Goal: Task Accomplishment & Management: Manage account settings

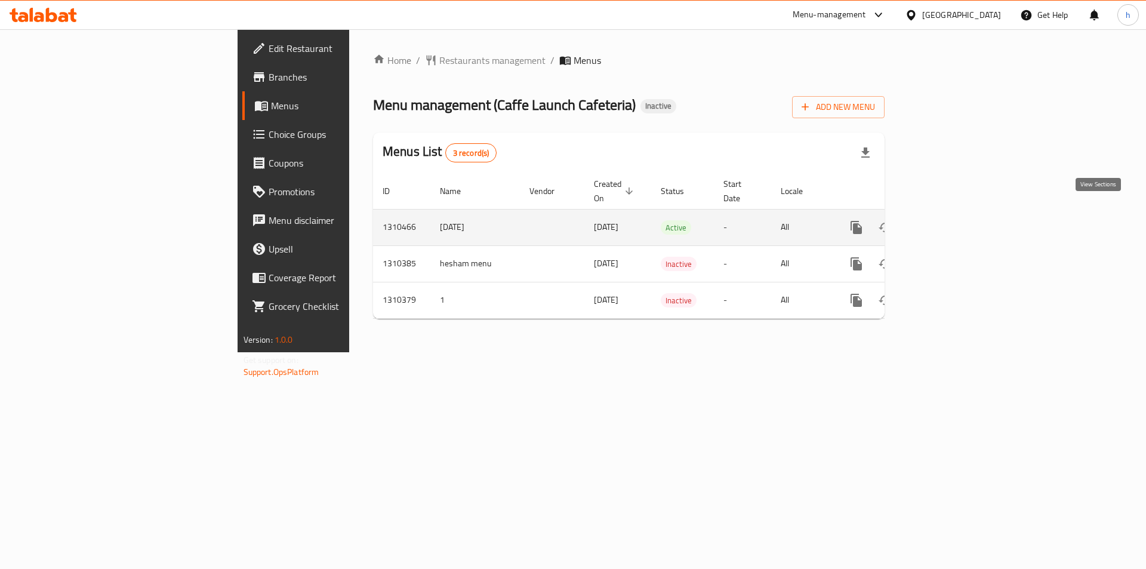
click at [950, 220] on icon "enhanced table" at bounding box center [943, 227] width 14 height 14
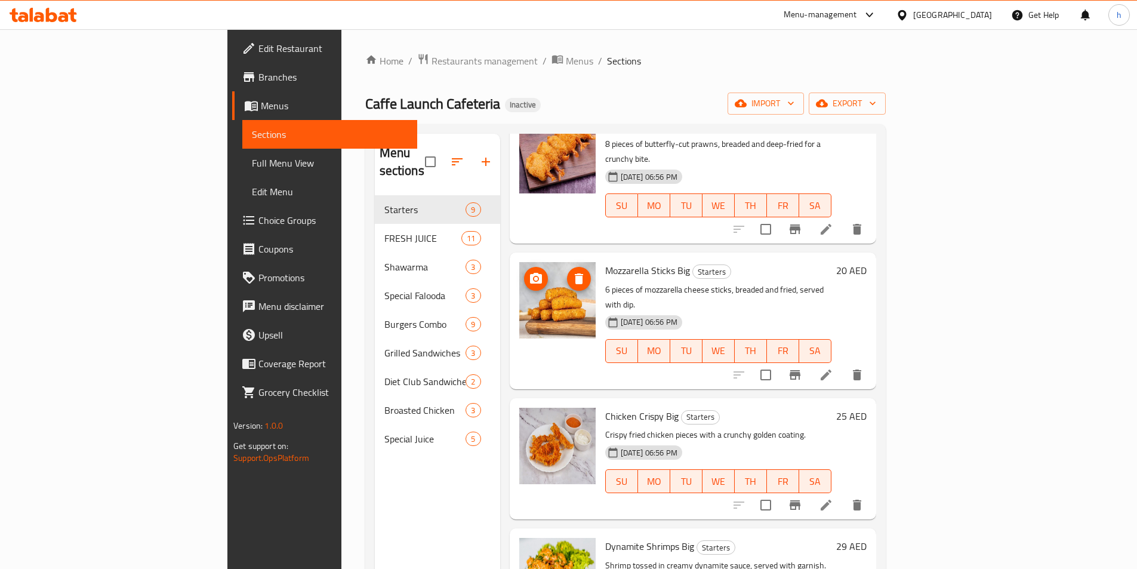
scroll to position [575, 0]
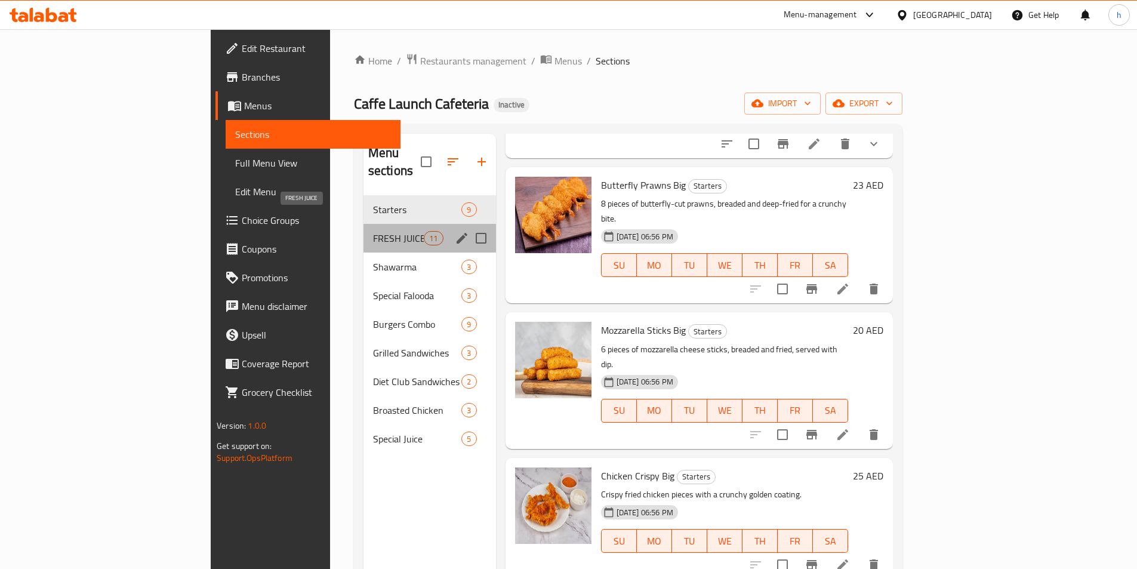
click at [373, 231] on span "FRESH JUICE" at bounding box center [398, 238] width 51 height 14
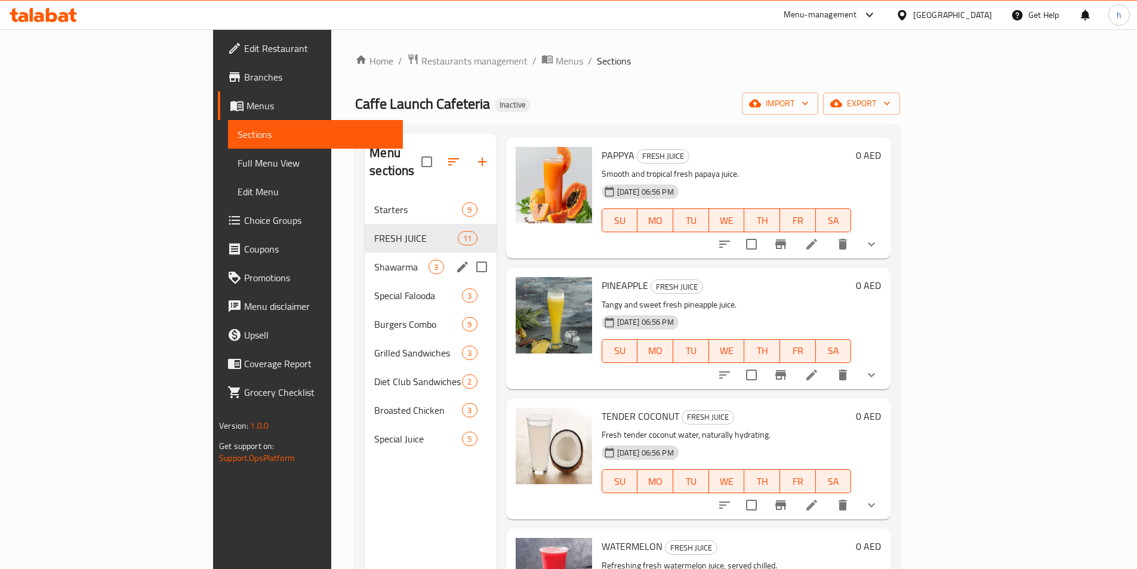
click at [365, 253] on div "Shawarma 3" at bounding box center [430, 267] width 131 height 29
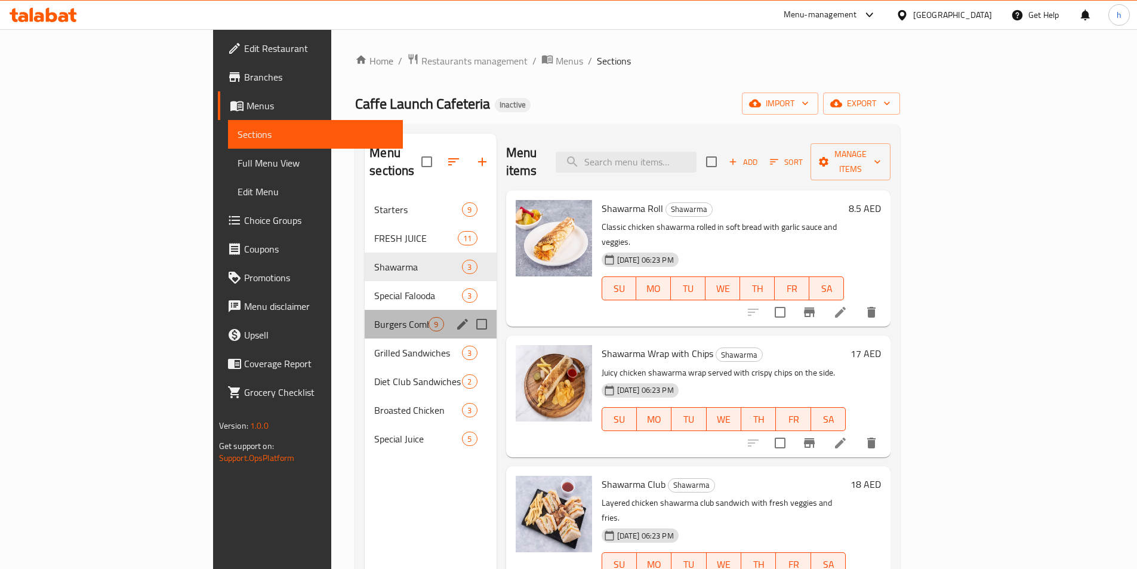
click at [365, 310] on div "Burgers Combo 9" at bounding box center [430, 324] width 131 height 29
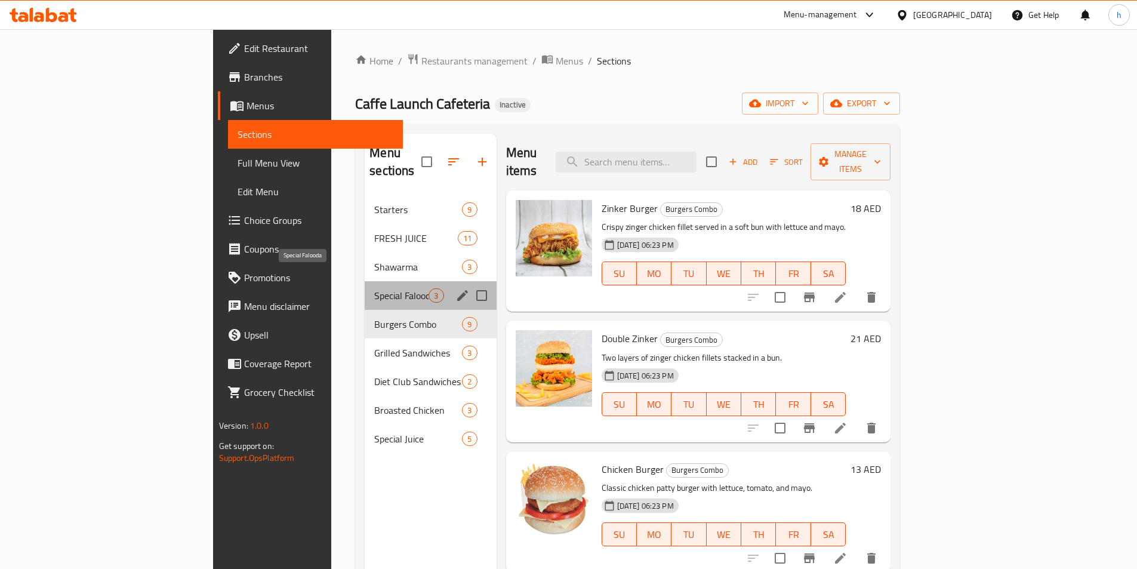
click at [374, 288] on span "Special Falooda" at bounding box center [401, 295] width 54 height 14
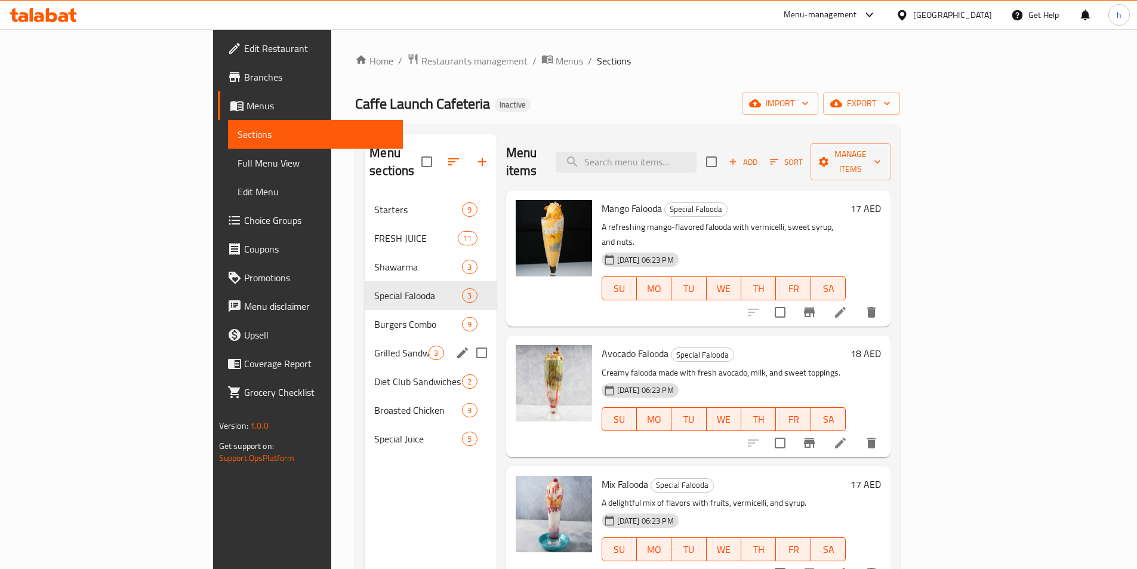
click at [365, 339] on div "Grilled Sandwiches 3" at bounding box center [430, 353] width 131 height 29
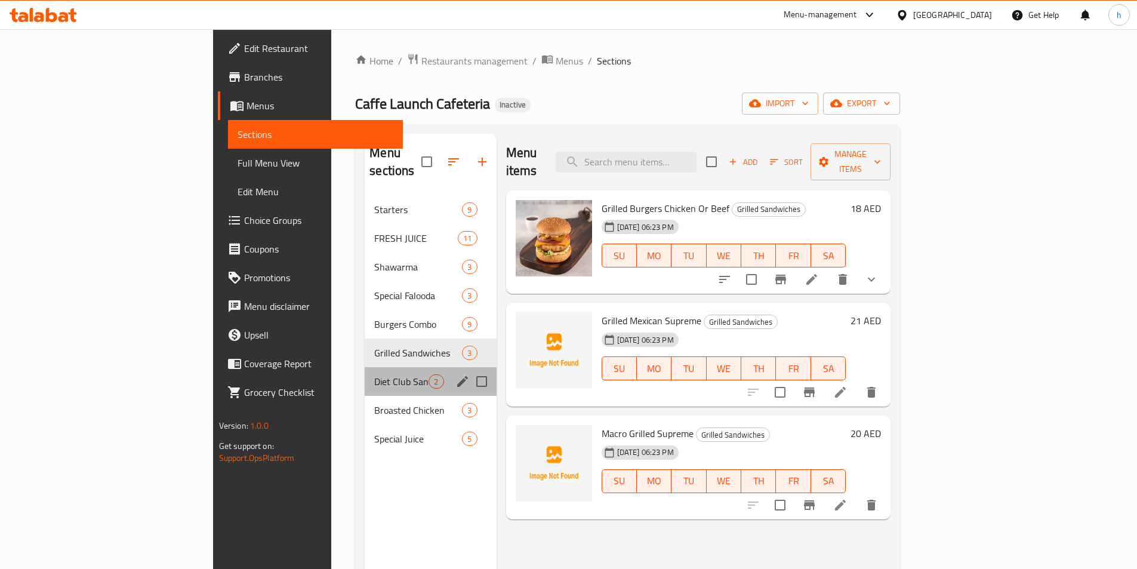
click at [365, 372] on div "Diet Club Sandwiches 2" at bounding box center [430, 381] width 131 height 29
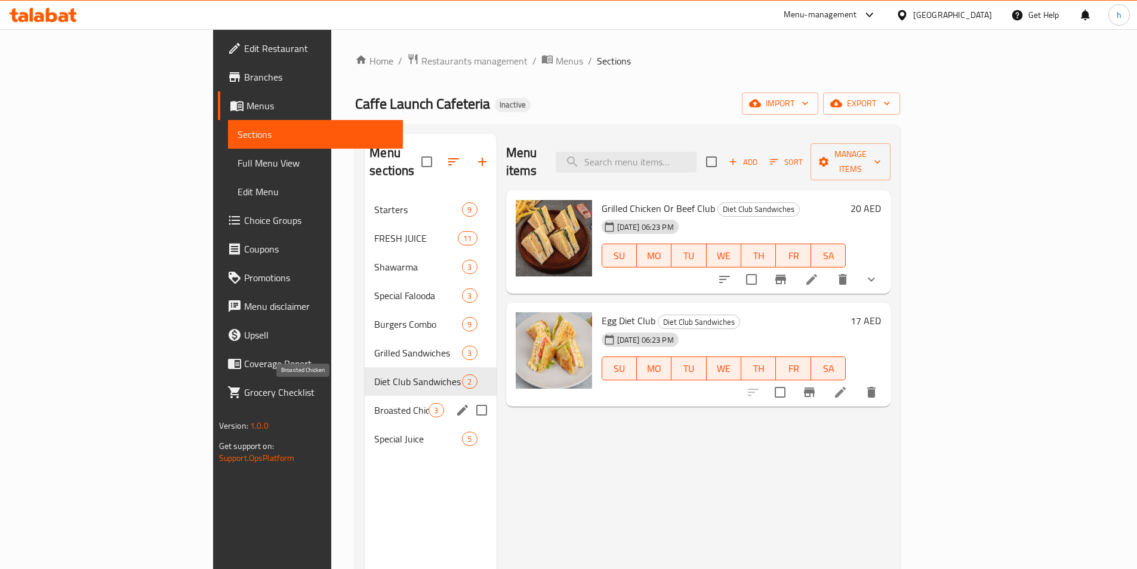
click at [374, 403] on span "Broasted Chicken" at bounding box center [401, 410] width 54 height 14
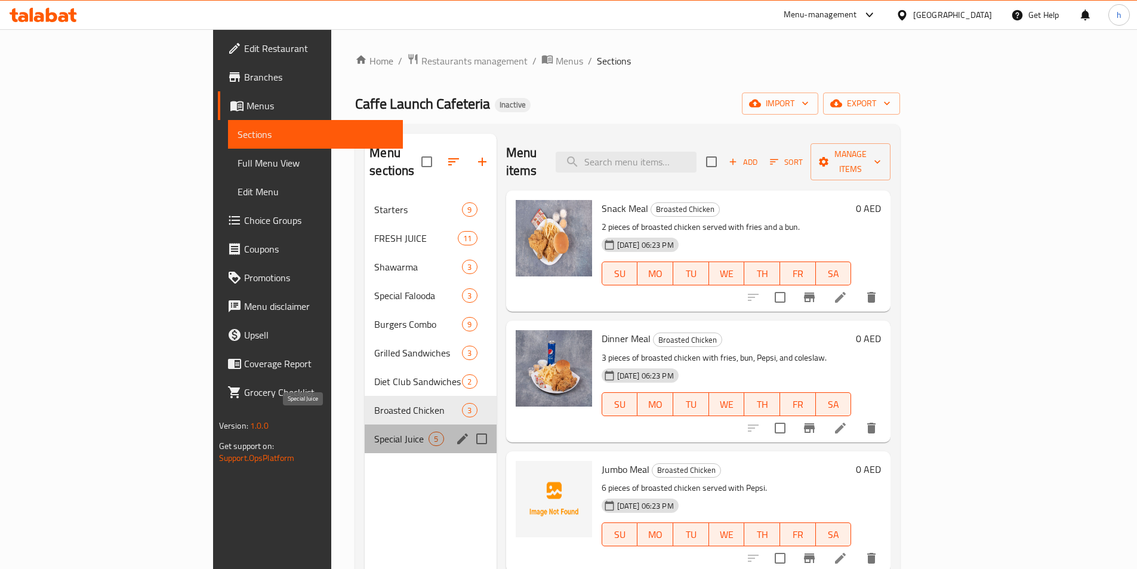
click at [374, 432] on span "Special Juice" at bounding box center [401, 439] width 54 height 14
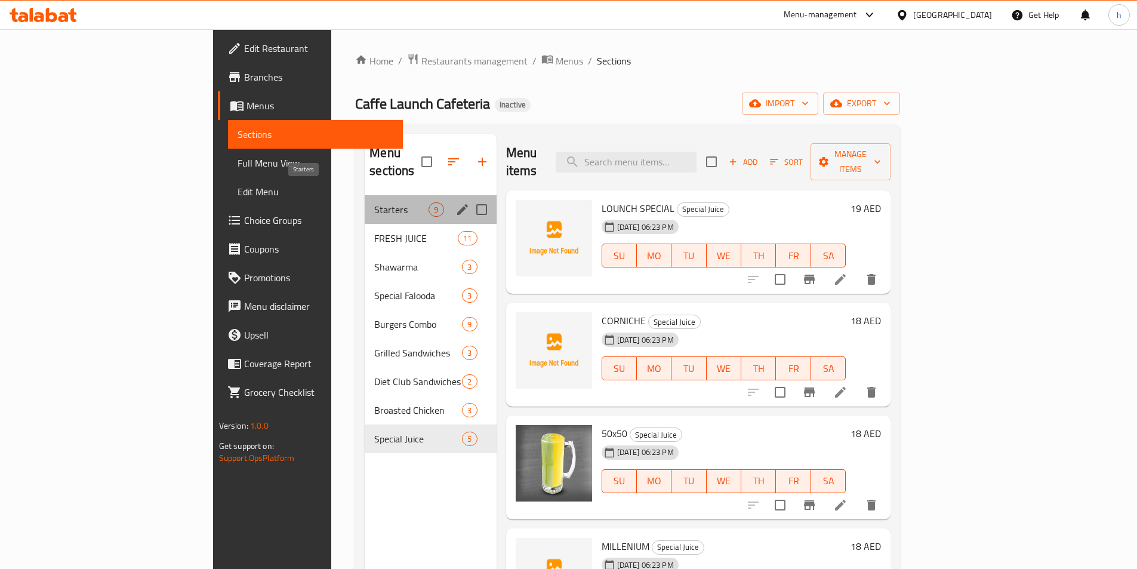
click at [374, 202] on span "Starters" at bounding box center [401, 209] width 54 height 14
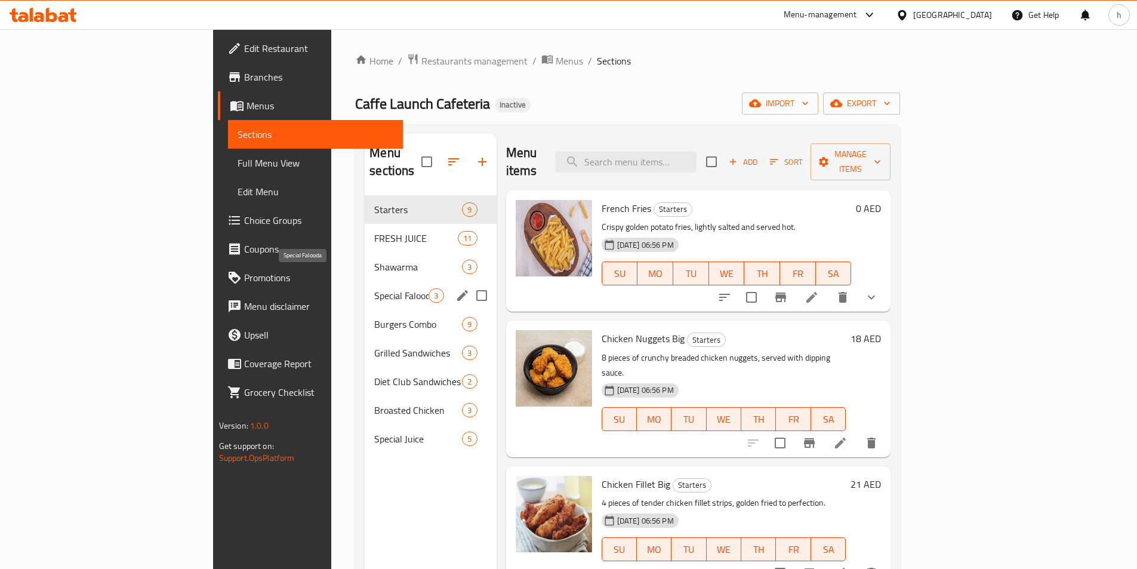
click at [374, 288] on span "Special Falooda" at bounding box center [401, 295] width 54 height 14
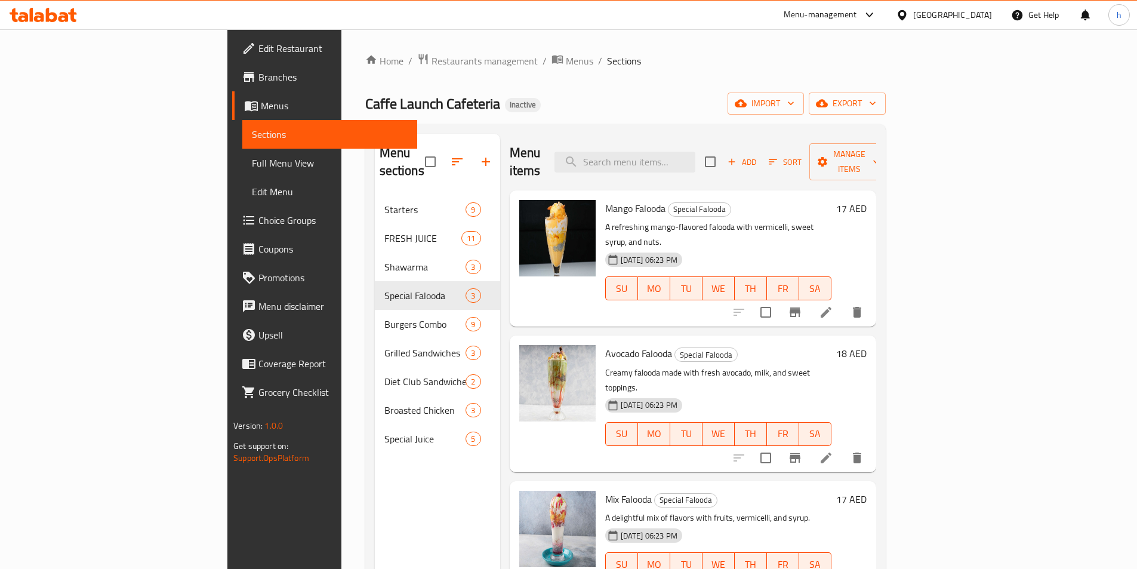
click at [694, 166] on div "Menu items Add Sort Manage items" at bounding box center [693, 162] width 367 height 57
click at [696, 156] on input "search" at bounding box center [625, 162] width 141 height 21
click at [696, 152] on input "search" at bounding box center [625, 162] width 141 height 21
paste input "French Fries"
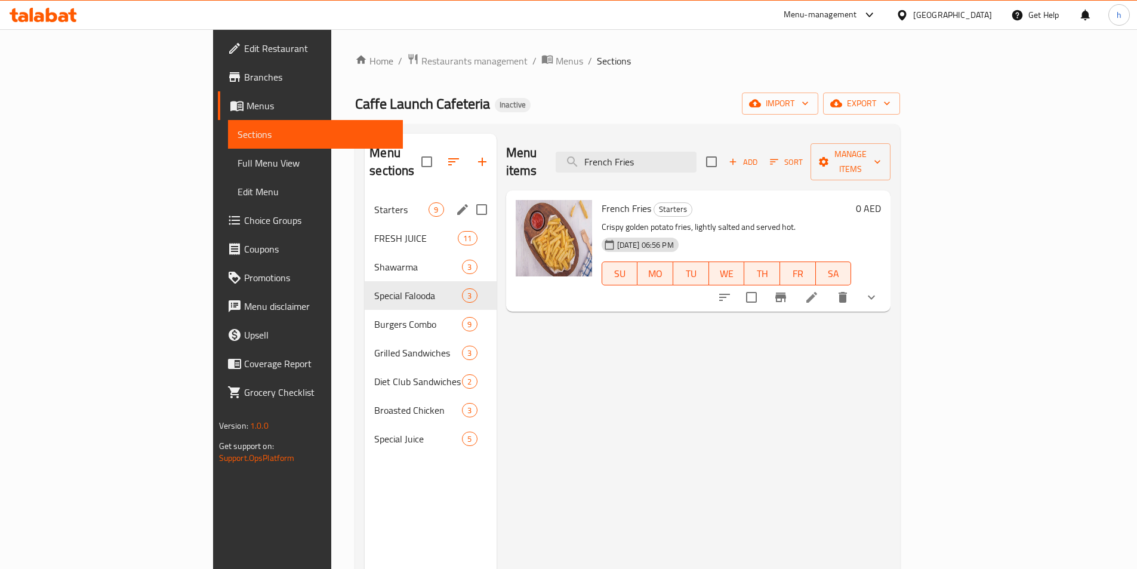
type input "French Fries"
click at [374, 202] on span "Starters" at bounding box center [401, 209] width 54 height 14
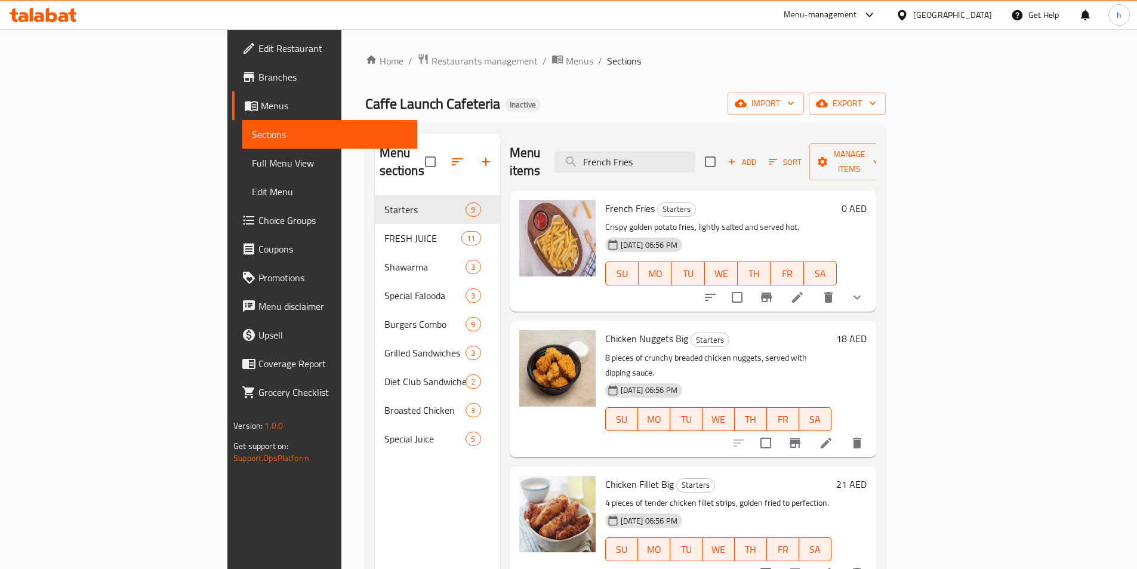
click at [814, 287] on li at bounding box center [797, 297] width 33 height 21
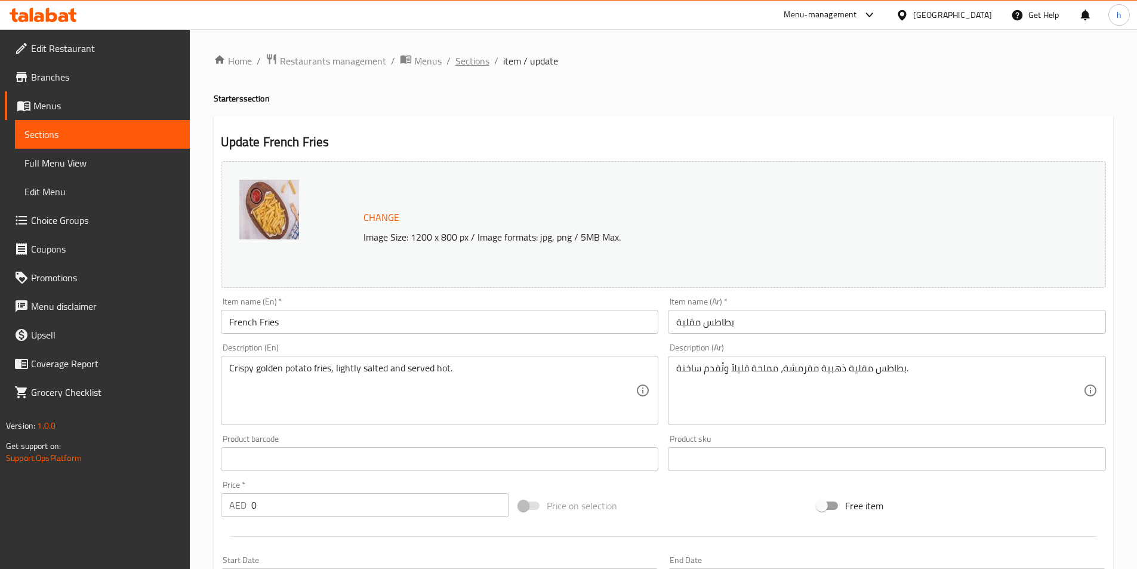
click at [475, 66] on span "Sections" at bounding box center [473, 61] width 34 height 14
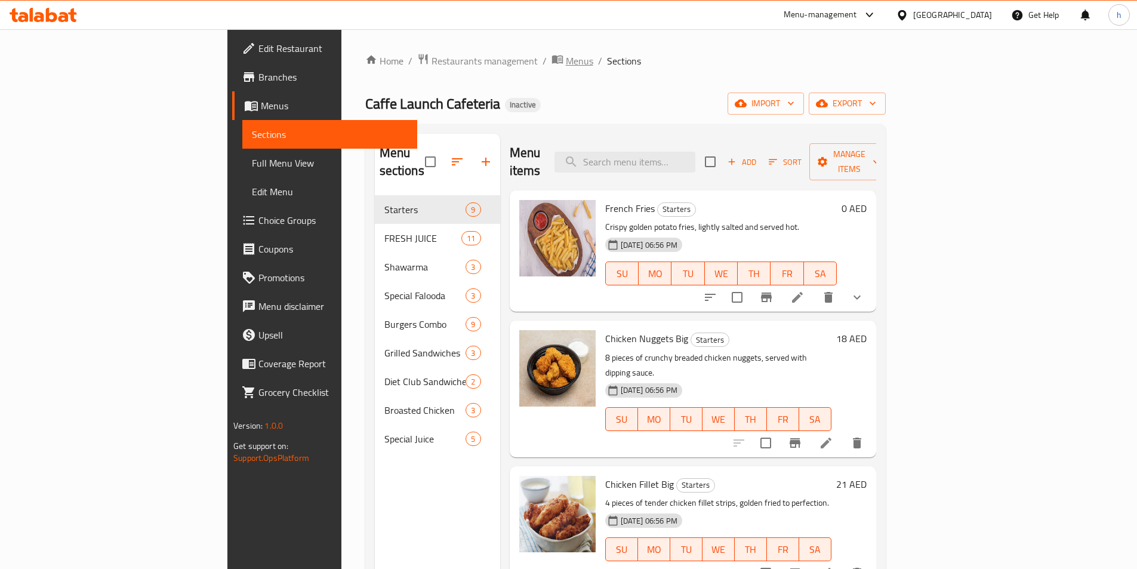
click at [566, 66] on span "Menus" at bounding box center [579, 61] width 27 height 14
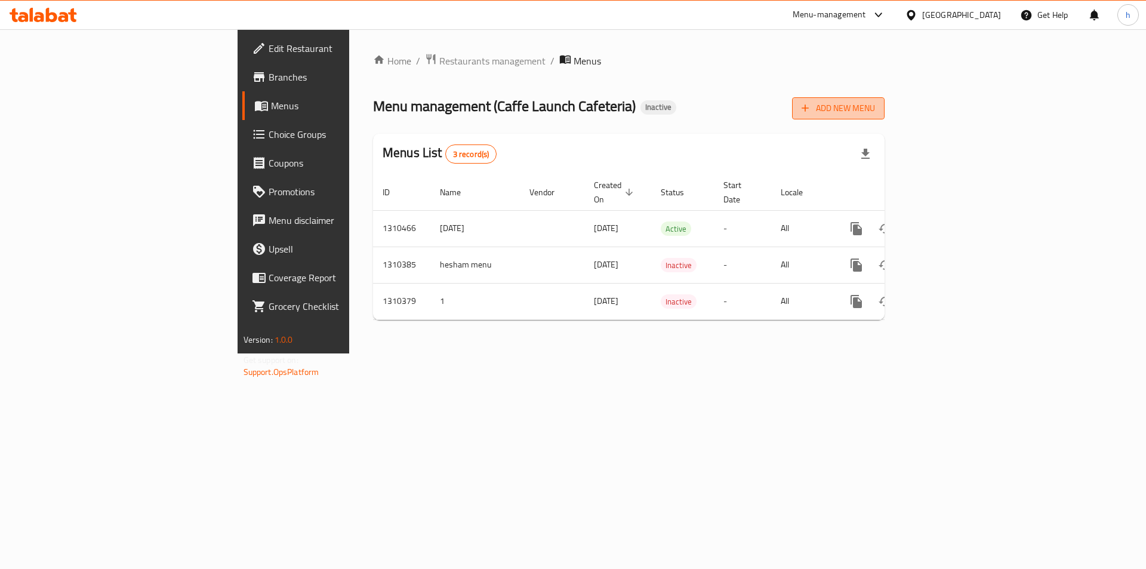
click at [875, 115] on span "Add New Menu" at bounding box center [838, 108] width 73 height 15
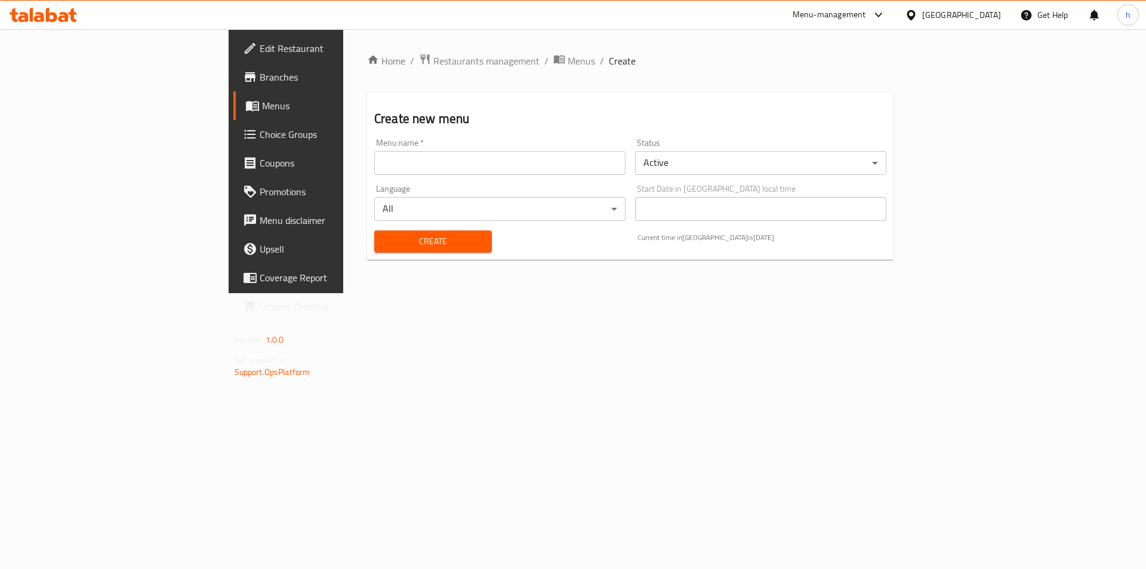
click at [490, 152] on input "text" at bounding box center [499, 163] width 251 height 24
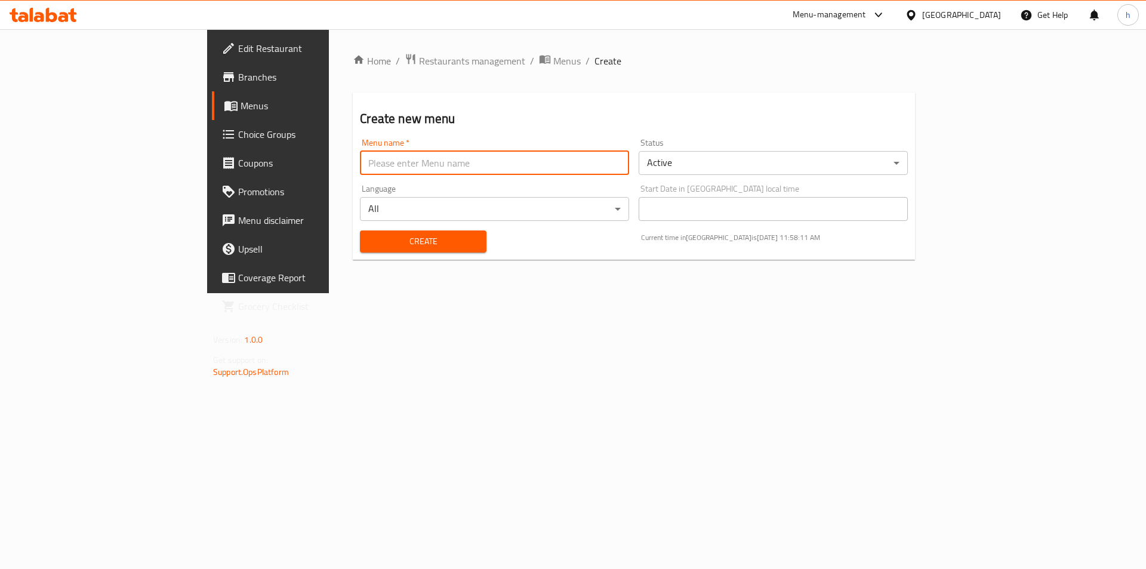
click at [559, 162] on input "text" at bounding box center [494, 163] width 269 height 24
type input "8"
type input "9/9"
click at [426, 238] on button "Create" at bounding box center [423, 241] width 126 height 22
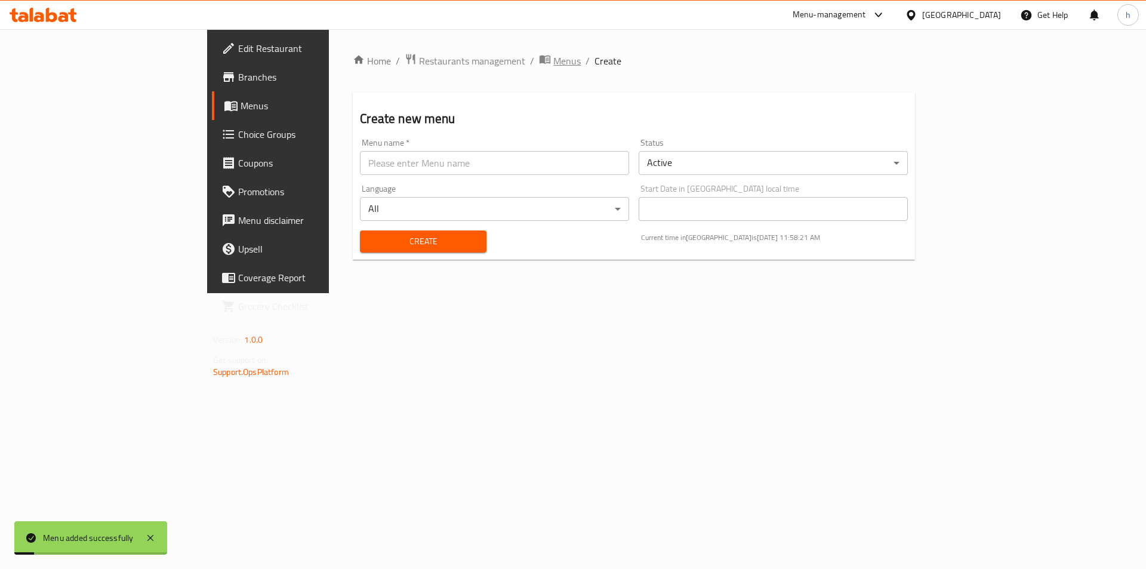
click at [553, 55] on span "Menus" at bounding box center [566, 61] width 27 height 14
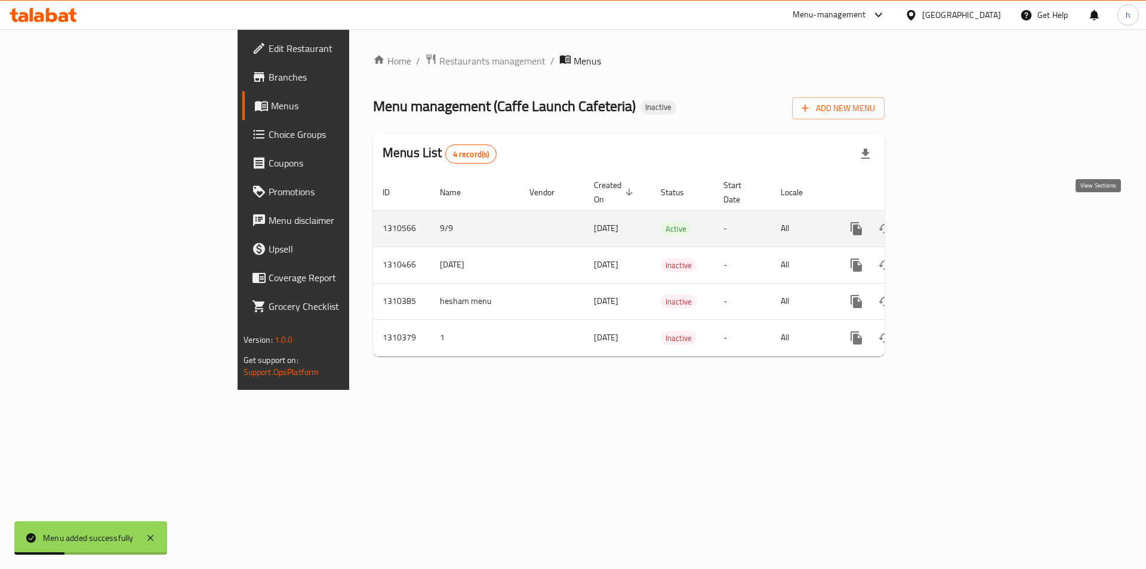
click at [950, 222] on icon "enhanced table" at bounding box center [943, 229] width 14 height 14
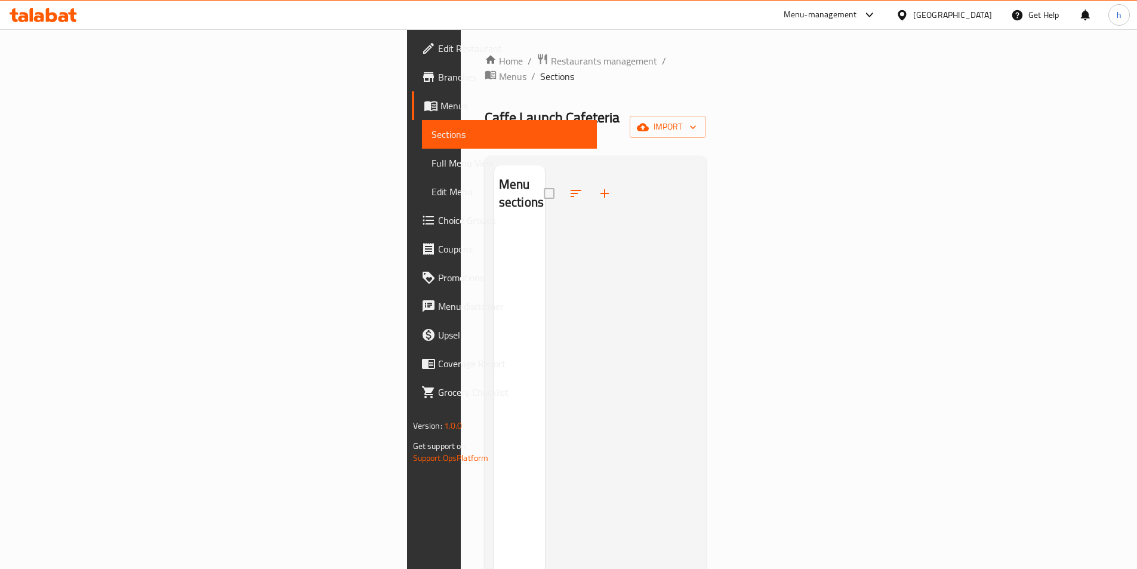
click at [697, 363] on div at bounding box center [621, 449] width 152 height 569
click at [611, 108] on div "Caffe Launch Cafeteria Inactive import" at bounding box center [596, 127] width 222 height 38
click at [697, 294] on div at bounding box center [621, 449] width 152 height 569
click at [707, 108] on div "Caffe Launch Cafeteria Inactive import" at bounding box center [596, 127] width 222 height 38
click at [707, 115] on div "Home / Restaurants management / Menus / Sections Caffe Launch Cafeteria Inactiv…" at bounding box center [596, 398] width 222 height 691
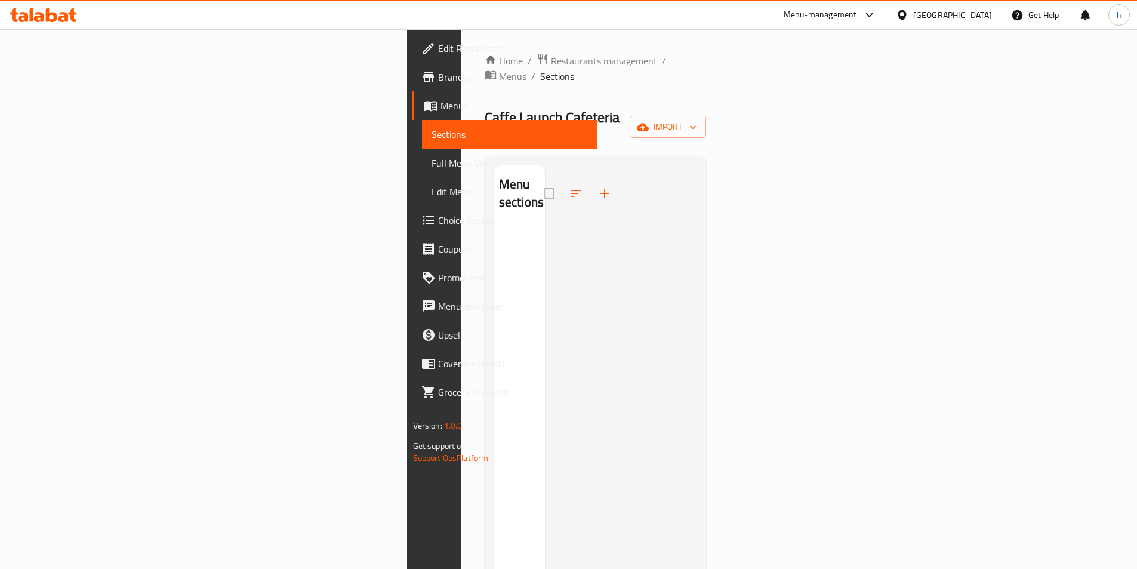
click at [548, 111] on div "Caffe Launch Cafeteria Inactive import" at bounding box center [596, 127] width 222 height 38
